Goal: Task Accomplishment & Management: Manage account settings

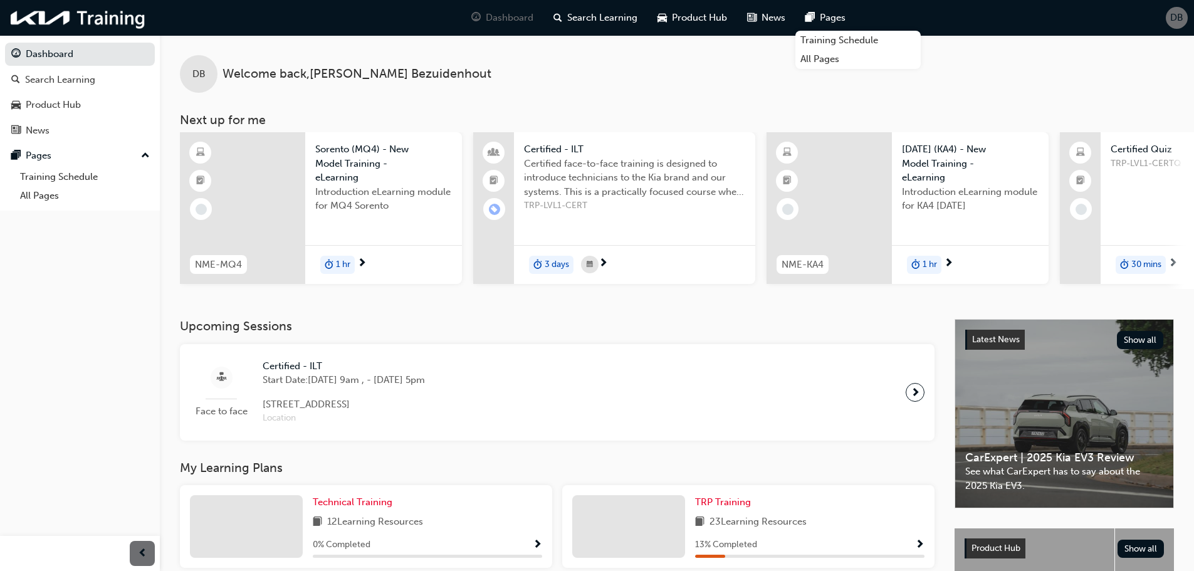
click at [1180, 15] on span "DB" at bounding box center [1176, 18] width 13 height 14
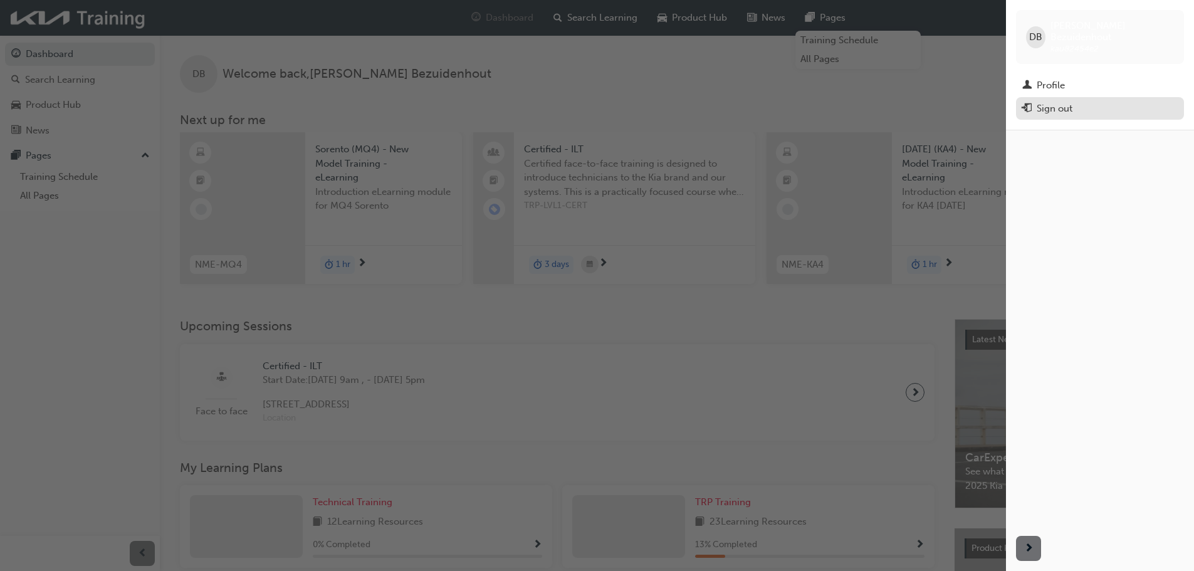
click at [1055, 102] on div "Sign out" at bounding box center [1055, 109] width 36 height 14
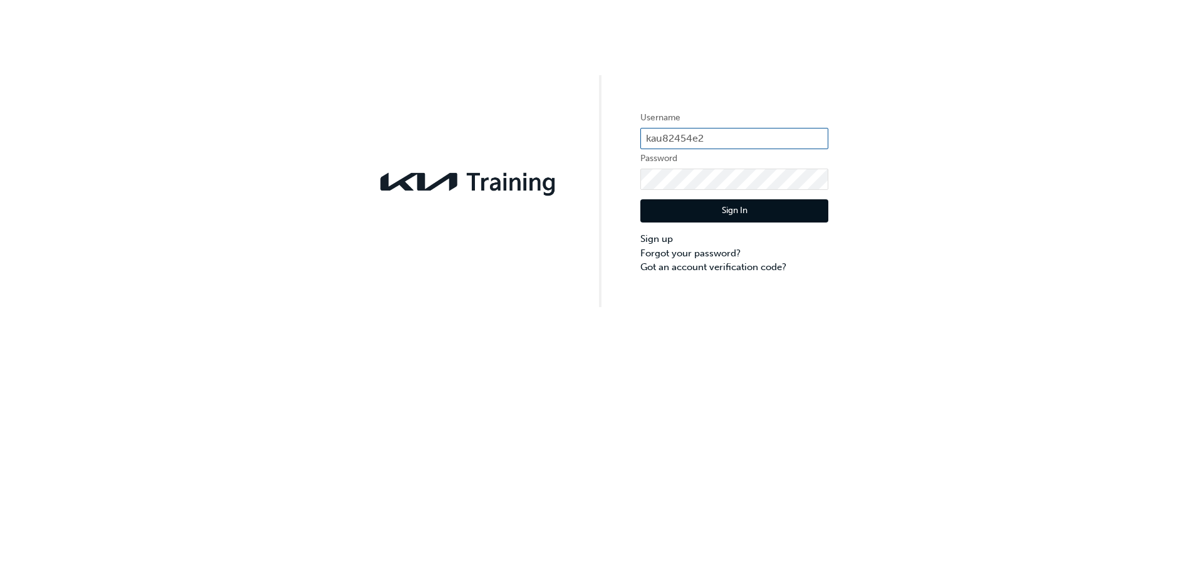
click at [719, 140] on input "kau82454e2" at bounding box center [734, 138] width 188 height 21
type input "KAU82454D8"
click at [739, 208] on button "Sign In" at bounding box center [734, 211] width 188 height 24
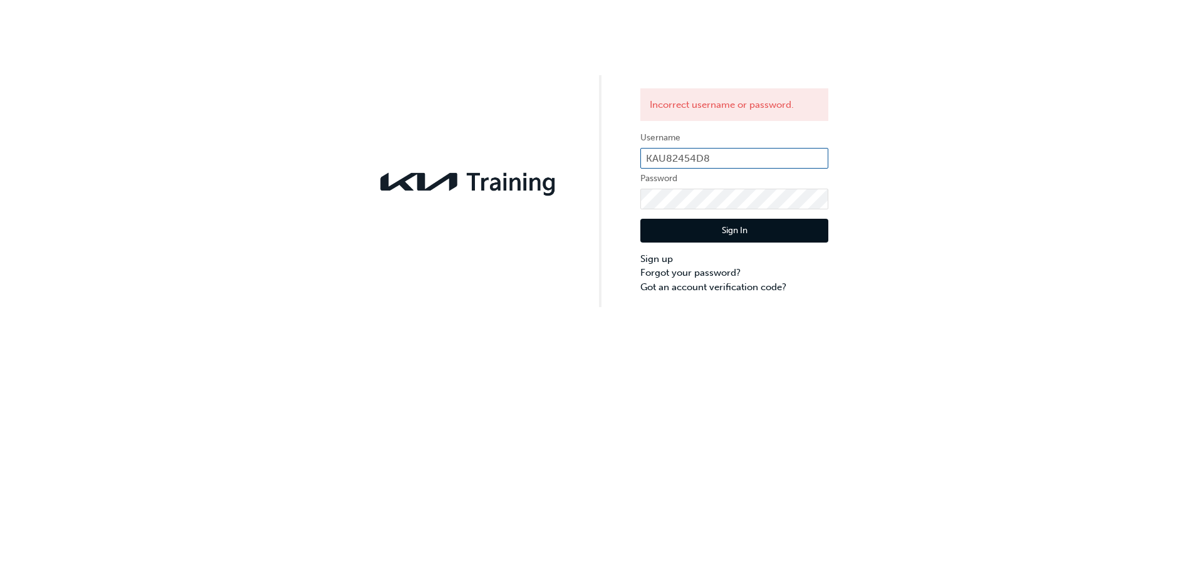
click at [750, 162] on input "KAU82454D8" at bounding box center [734, 158] width 188 height 21
type input "kau82454d8"
click at [731, 229] on button "Sign In" at bounding box center [734, 231] width 188 height 24
click at [748, 152] on input "kau82454d8" at bounding box center [734, 158] width 188 height 21
click at [746, 166] on input "kau82454d8" at bounding box center [734, 158] width 188 height 21
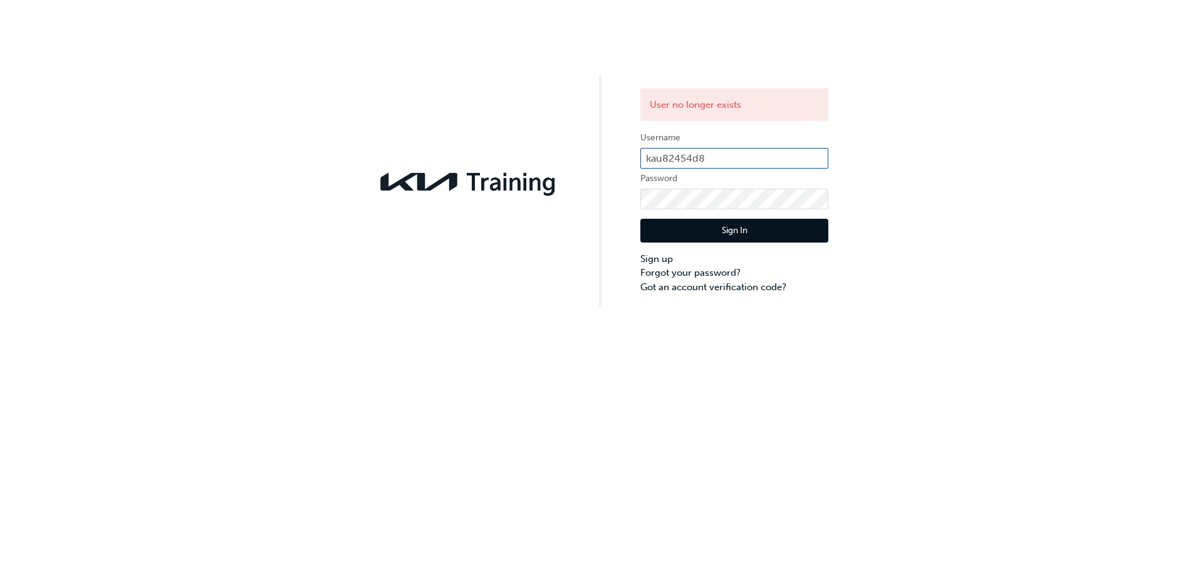
type input "KAU82454D8"
click at [757, 229] on button "Sign In" at bounding box center [734, 231] width 188 height 24
click at [729, 167] on input "KAU82454D8" at bounding box center [734, 158] width 188 height 21
type input "kau82454d8"
click at [744, 228] on button "Sign In" at bounding box center [734, 231] width 188 height 24
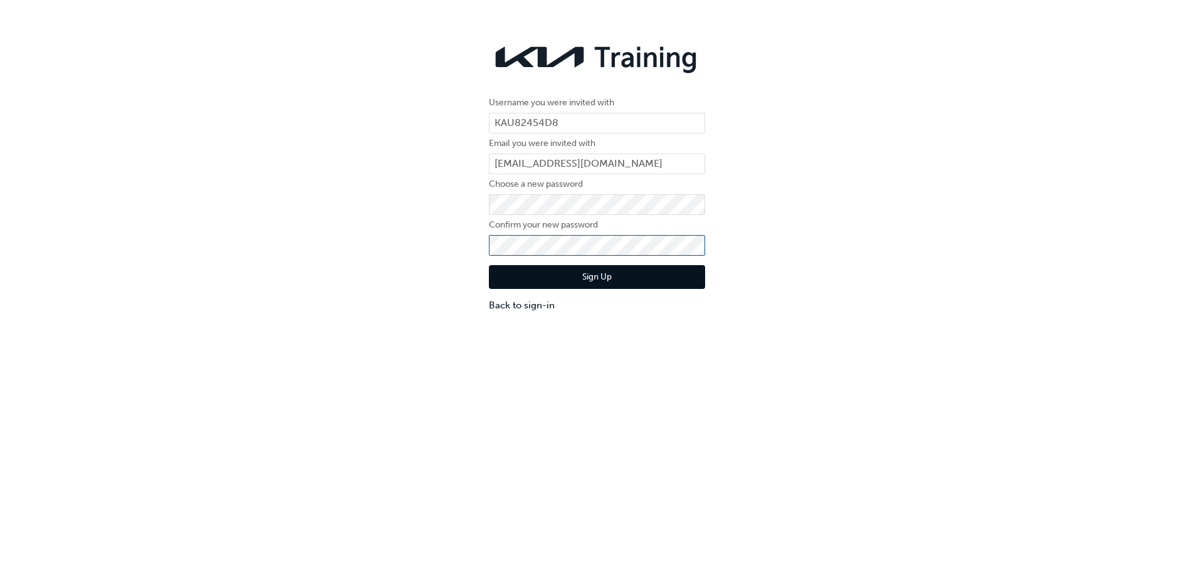
click button "Sign Up" at bounding box center [597, 277] width 216 height 24
